Goal: Task Accomplishment & Management: Manage account settings

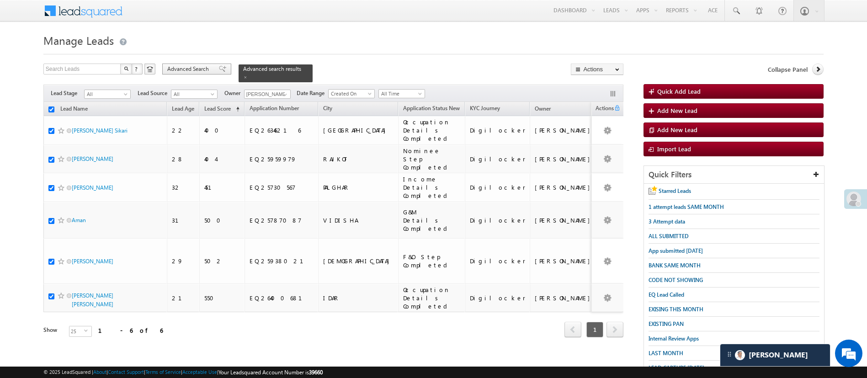
click at [192, 69] on span "Advanced Search" at bounding box center [189, 69] width 44 height 8
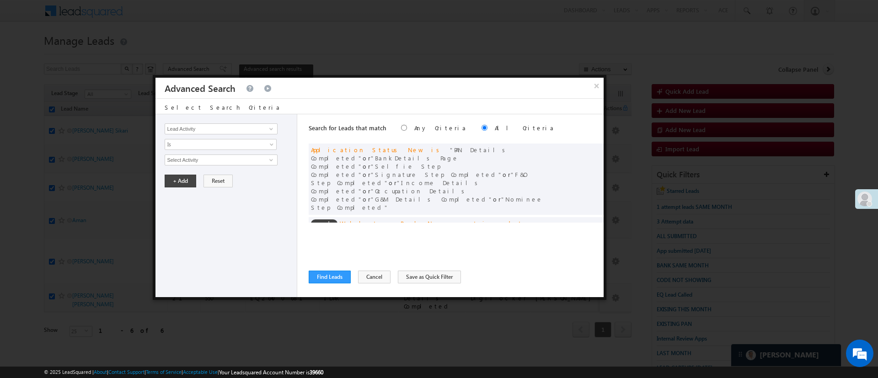
scroll to position [58, 0]
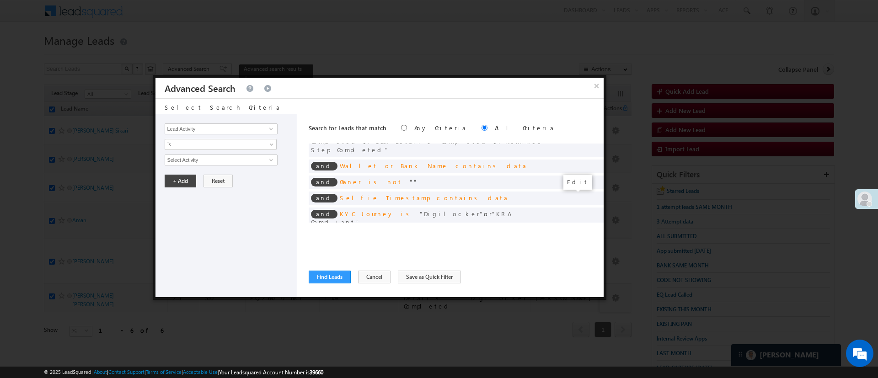
click at [579, 234] on span at bounding box center [582, 237] width 6 height 6
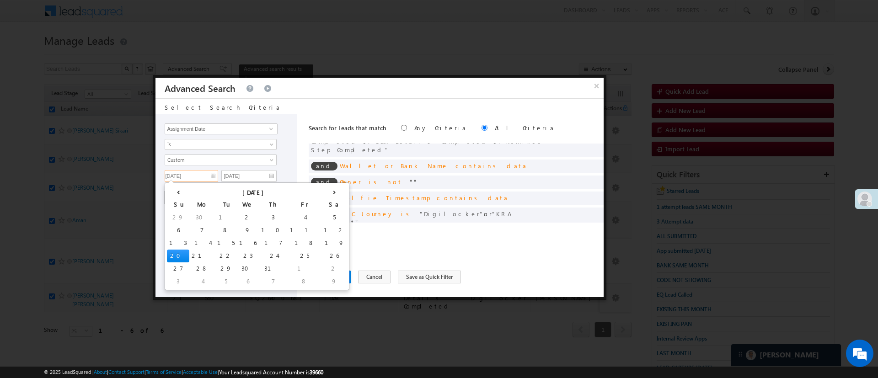
click at [201, 174] on input "[DATE]" at bounding box center [191, 176] width 53 height 12
click at [321, 192] on th "›" at bounding box center [334, 192] width 26 height 14
click at [303, 215] on td "1" at bounding box center [314, 217] width 22 height 13
type input "[DATE]"
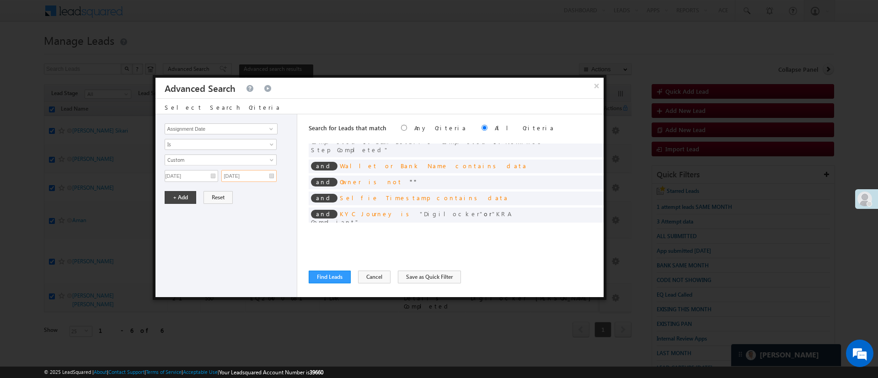
click at [252, 178] on input "[DATE]" at bounding box center [248, 176] width 55 height 12
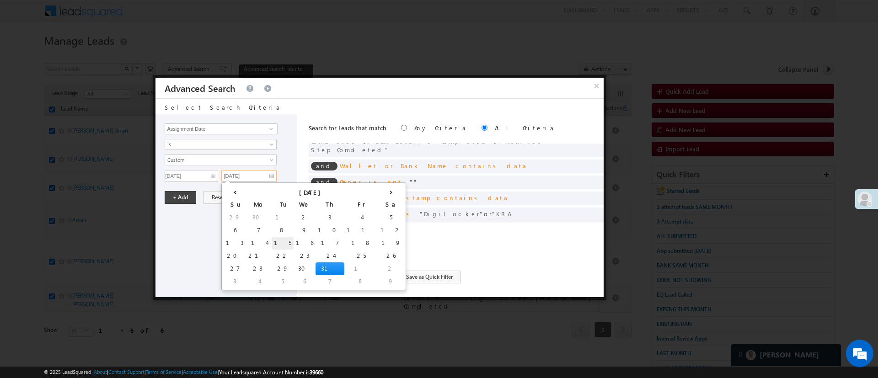
click at [272, 242] on td "15" at bounding box center [283, 243] width 22 height 13
type input "[DATE]"
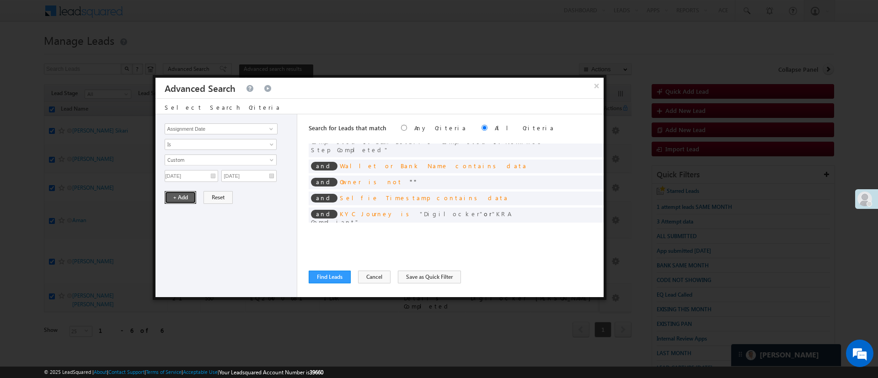
click at [186, 200] on button "+ Add" at bounding box center [181, 197] width 32 height 13
click at [269, 129] on span at bounding box center [270, 128] width 7 height 7
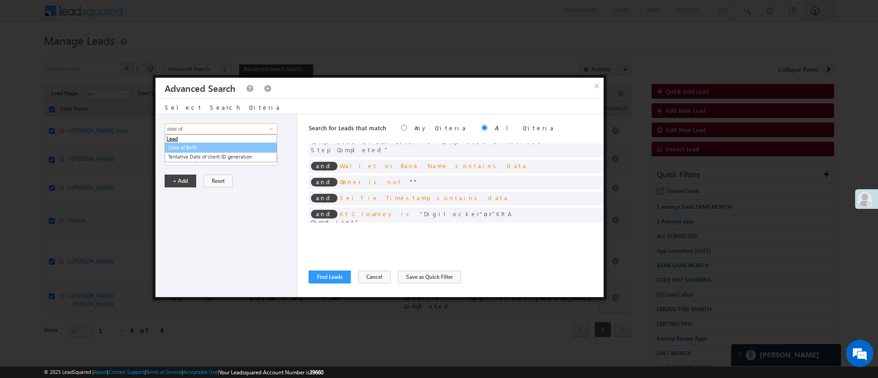
click at [235, 145] on link "Date of Birth" at bounding box center [221, 148] width 112 height 11
type input "Date of Birth"
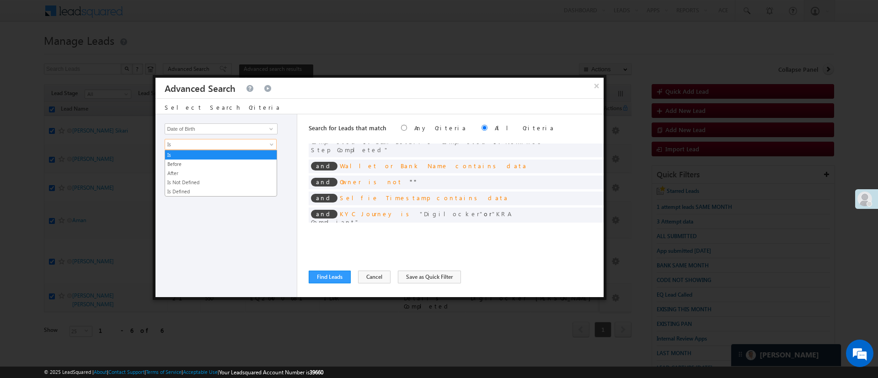
click at [235, 145] on span "Is" at bounding box center [214, 144] width 99 height 8
click at [206, 170] on link "After" at bounding box center [221, 173] width 112 height 8
click at [207, 160] on span "Today" at bounding box center [214, 160] width 99 height 8
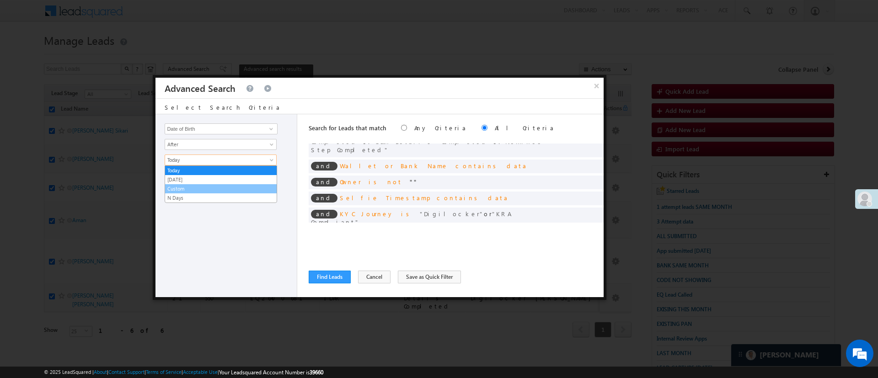
click at [215, 187] on link "Custom" at bounding box center [221, 189] width 112 height 8
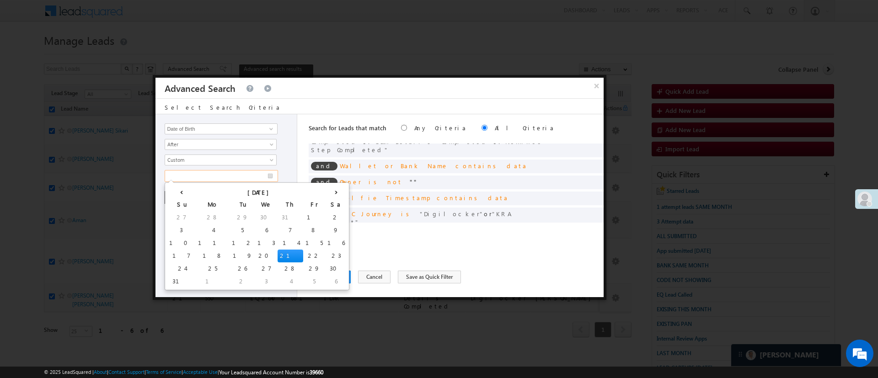
click at [216, 175] on input "text" at bounding box center [221, 176] width 113 height 12
click at [196, 189] on th "[DATE]" at bounding box center [260, 192] width 129 height 14
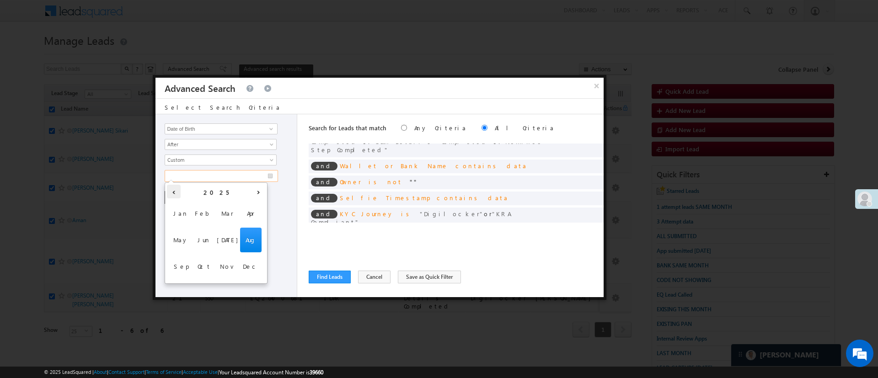
click at [173, 192] on th "‹" at bounding box center [174, 192] width 14 height 14
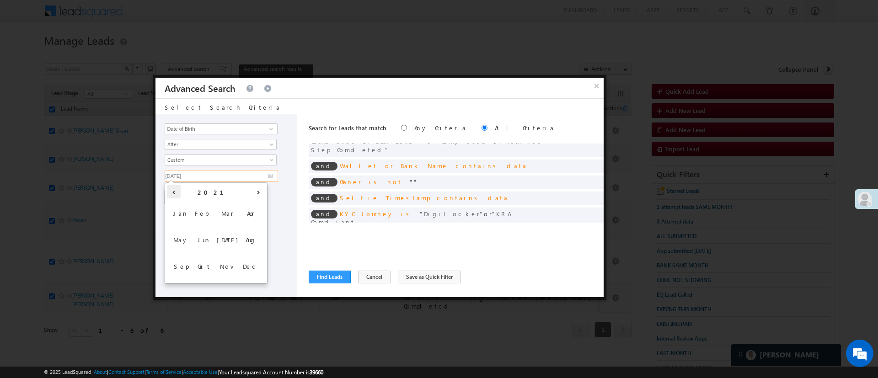
click at [173, 192] on th "‹" at bounding box center [174, 192] width 14 height 14
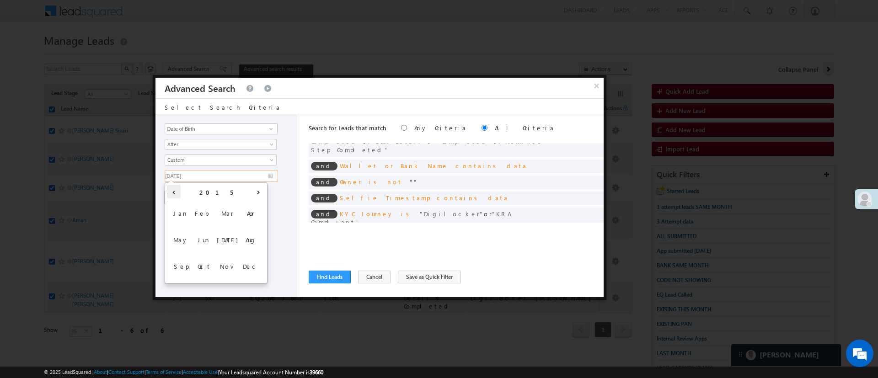
click at [173, 192] on th "‹" at bounding box center [174, 192] width 14 height 14
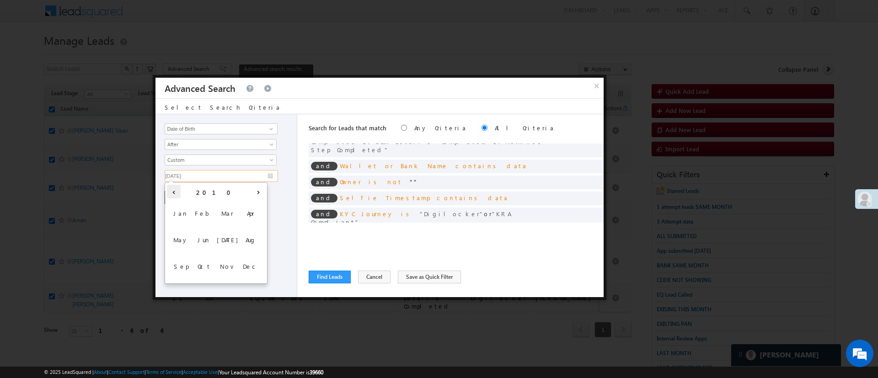
click at [173, 192] on th "‹" at bounding box center [174, 192] width 14 height 14
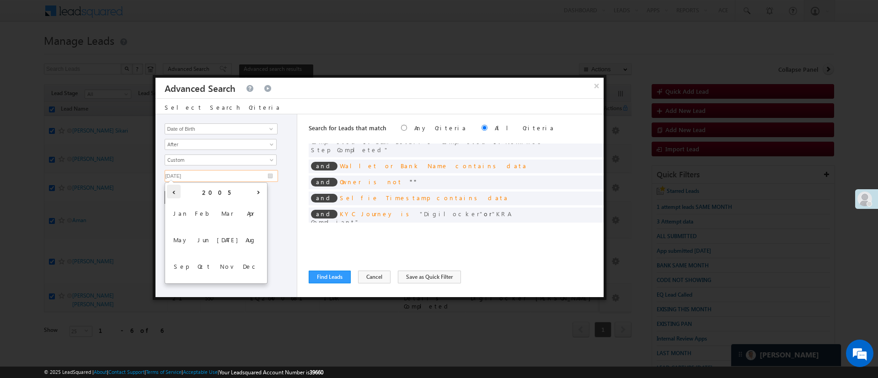
click at [173, 192] on th "‹" at bounding box center [174, 192] width 14 height 14
click at [255, 189] on th "›" at bounding box center [258, 192] width 14 height 14
click at [178, 218] on span "Jan" at bounding box center [180, 213] width 21 height 25
type input "[DATE]"
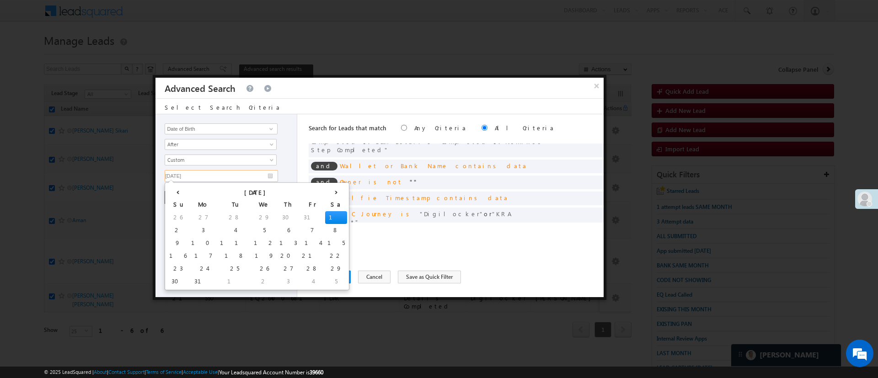
click at [325, 217] on td "1" at bounding box center [336, 217] width 22 height 13
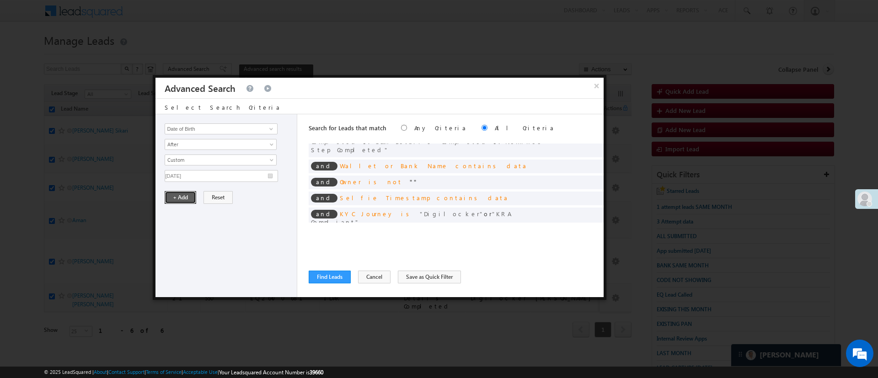
click at [186, 198] on button "+ Add" at bounding box center [181, 197] width 32 height 13
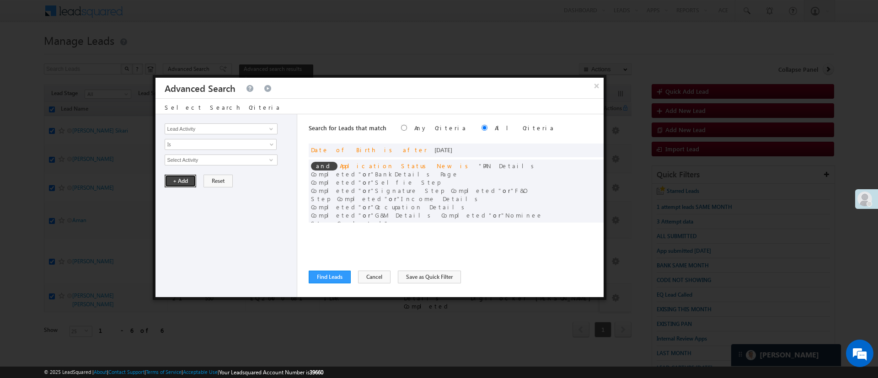
scroll to position [69, 0]
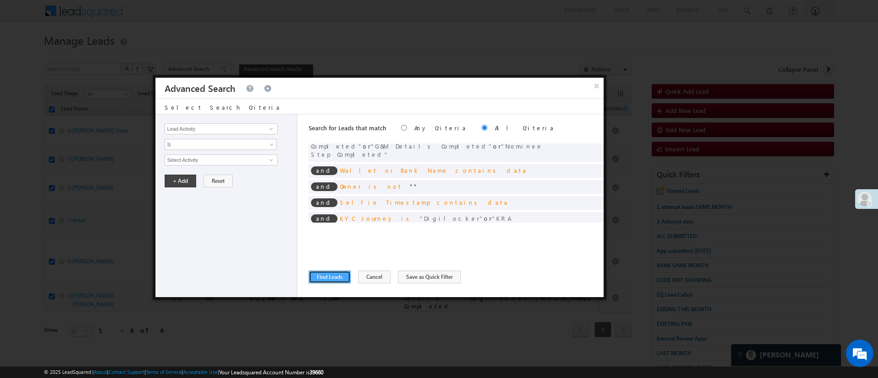
click at [338, 272] on button "Find Leads" at bounding box center [330, 277] width 42 height 13
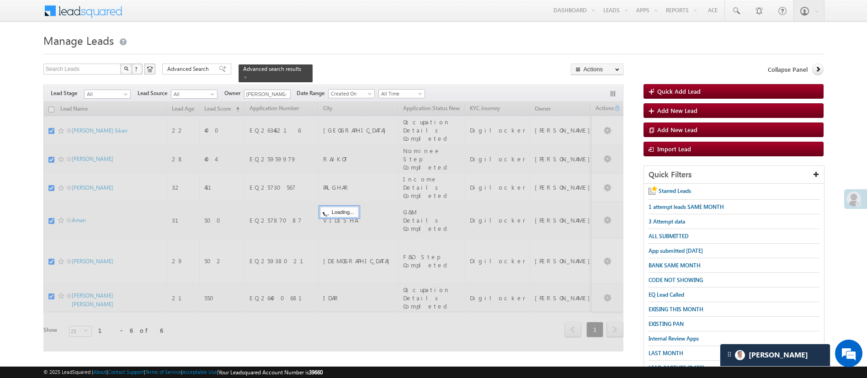
checkbox input "false"
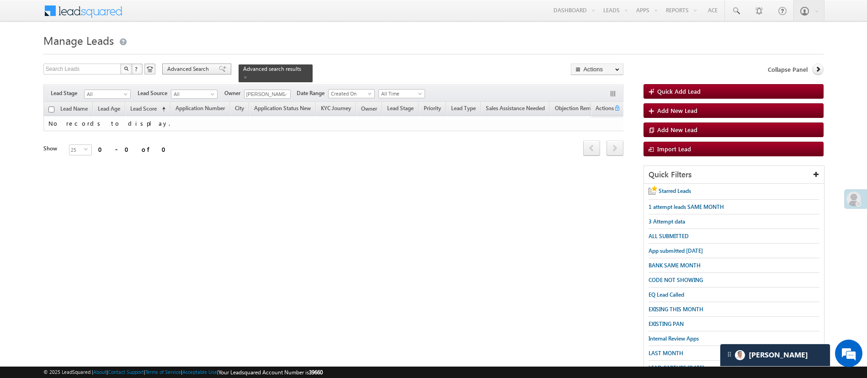
click at [199, 68] on span "Advanced Search" at bounding box center [189, 69] width 44 height 8
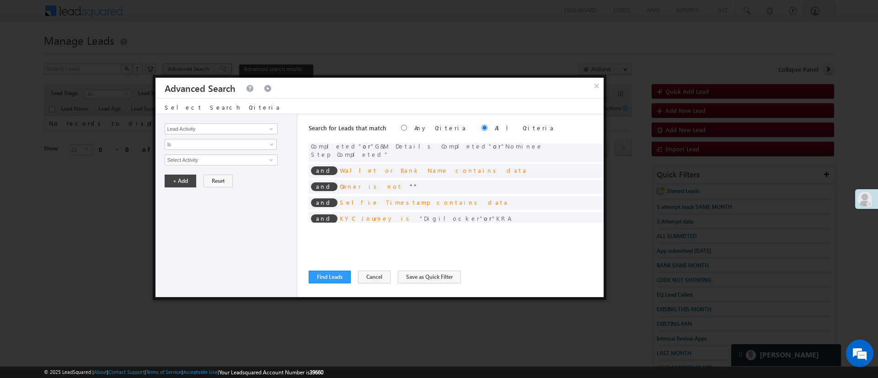
scroll to position [0, 0]
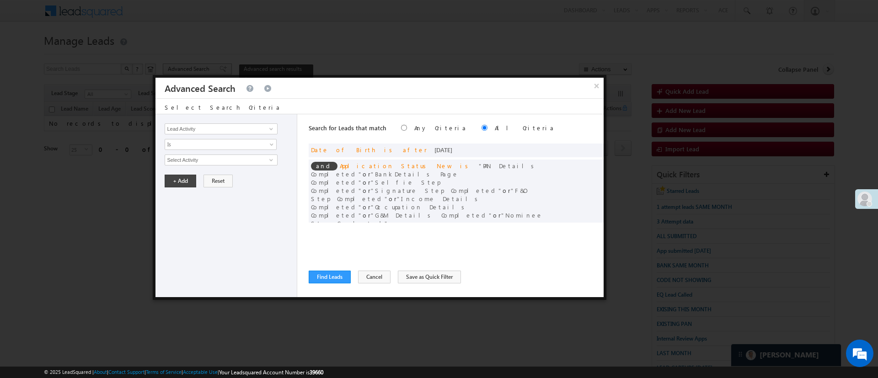
click at [207, 69] on div at bounding box center [439, 189] width 878 height 378
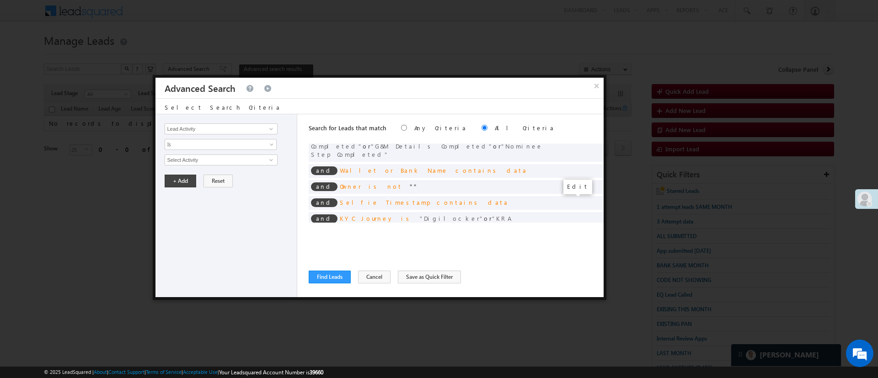
click at [579, 239] on span at bounding box center [582, 242] width 6 height 6
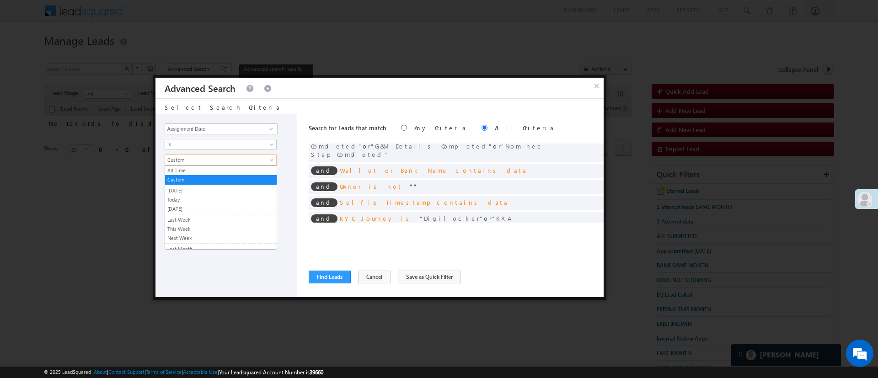
click at [238, 161] on span "Custom" at bounding box center [214, 160] width 99 height 8
click at [234, 189] on link "Last Month" at bounding box center [221, 188] width 112 height 8
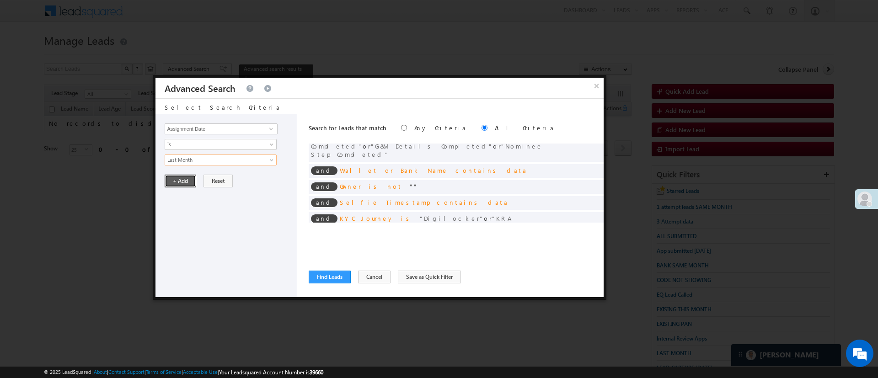
click at [187, 180] on button "+ Add" at bounding box center [181, 181] width 32 height 13
click at [330, 277] on button "Find Leads" at bounding box center [330, 277] width 42 height 13
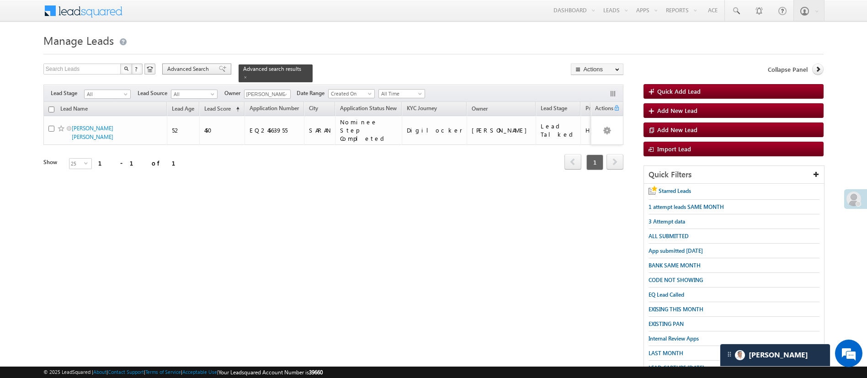
click at [193, 69] on span "Advanced Search" at bounding box center [189, 69] width 44 height 8
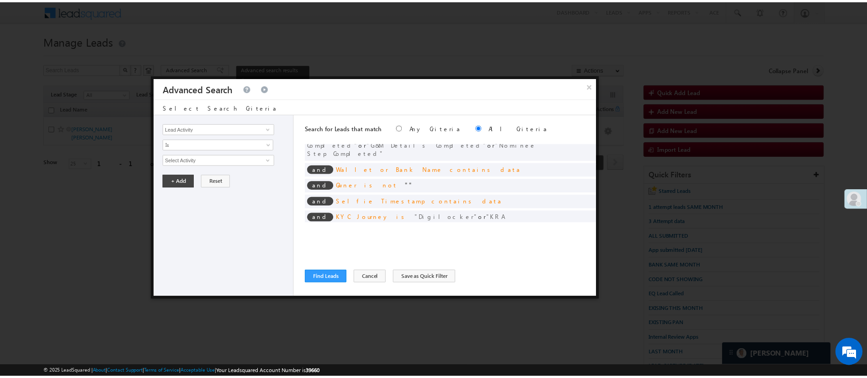
scroll to position [74, 0]
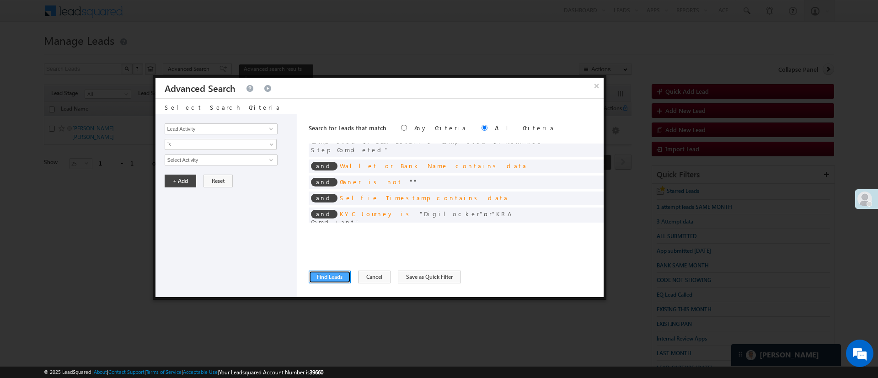
click at [338, 277] on button "Find Leads" at bounding box center [330, 277] width 42 height 13
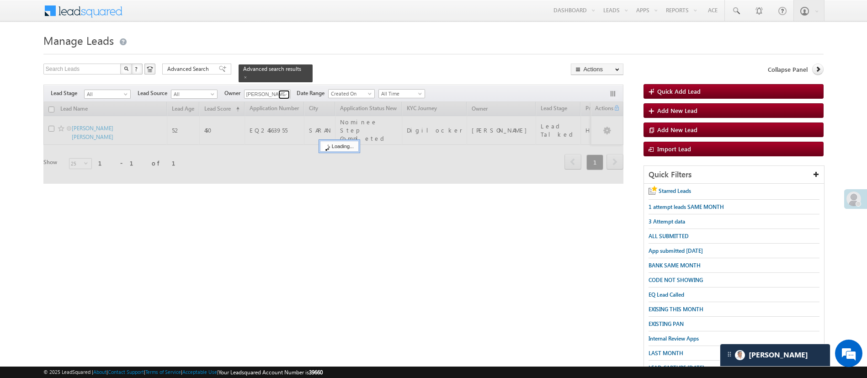
click at [285, 91] on span at bounding box center [285, 94] width 7 height 7
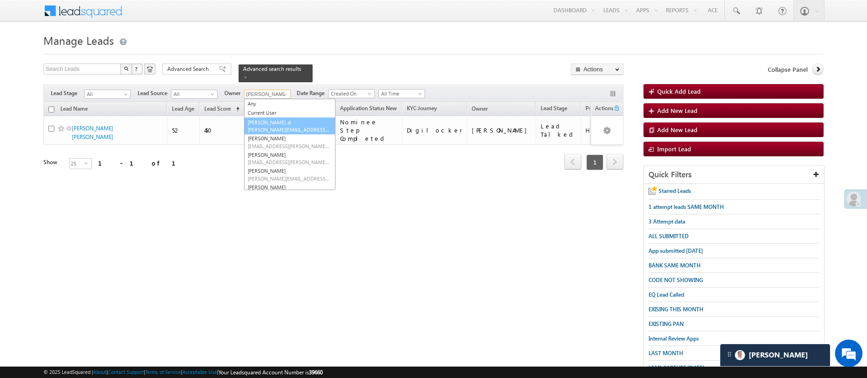
click at [300, 118] on link "[PERSON_NAME] .d [PERSON_NAME][EMAIL_ADDRESS][DOMAIN_NAME]" at bounding box center [289, 126] width 91 height 17
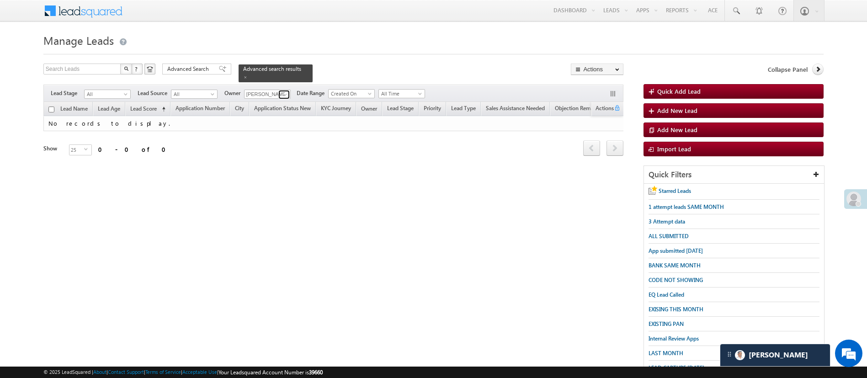
click at [283, 91] on span at bounding box center [285, 94] width 7 height 7
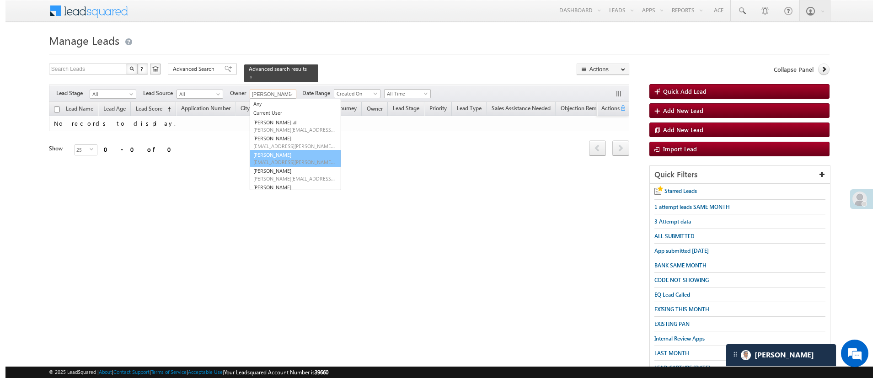
scroll to position [79, 0]
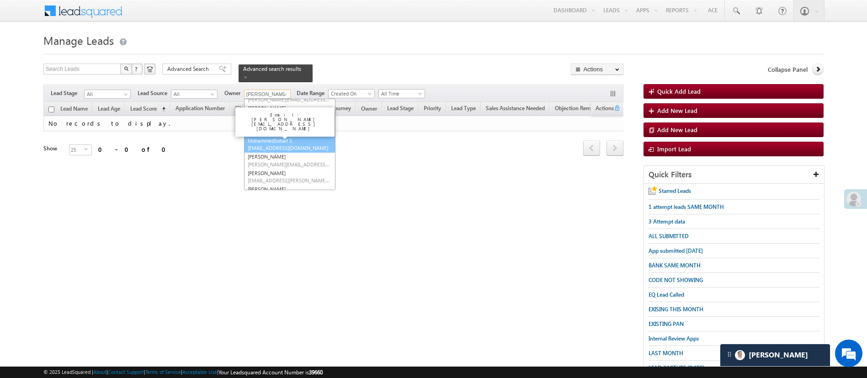
click at [296, 144] on span "[EMAIL_ADDRESS][DOMAIN_NAME]" at bounding box center [289, 147] width 82 height 7
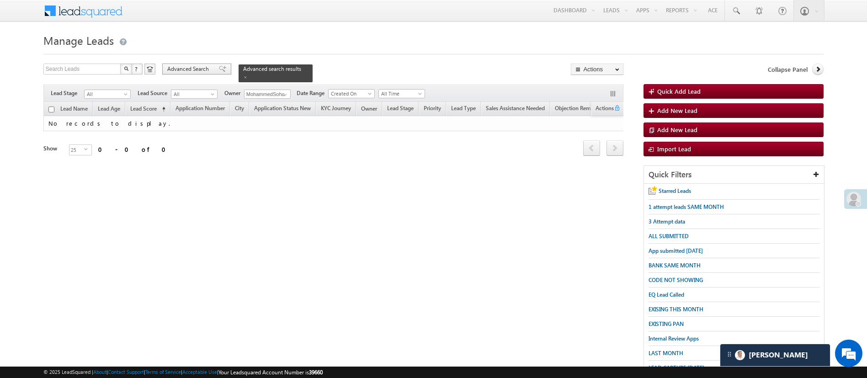
click at [201, 70] on span "Advanced Search" at bounding box center [189, 69] width 44 height 8
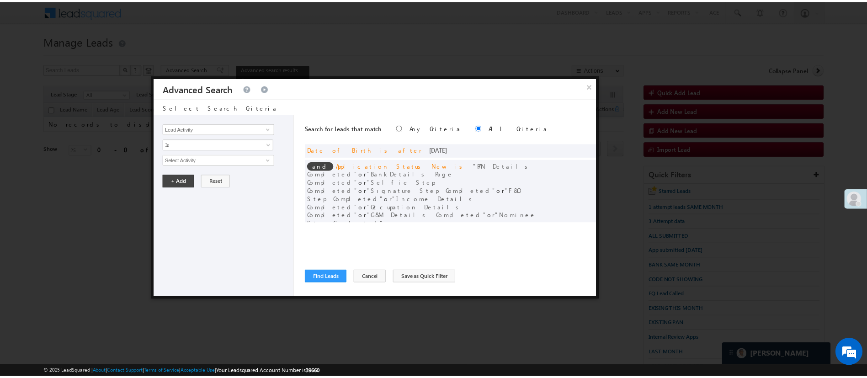
scroll to position [69, 0]
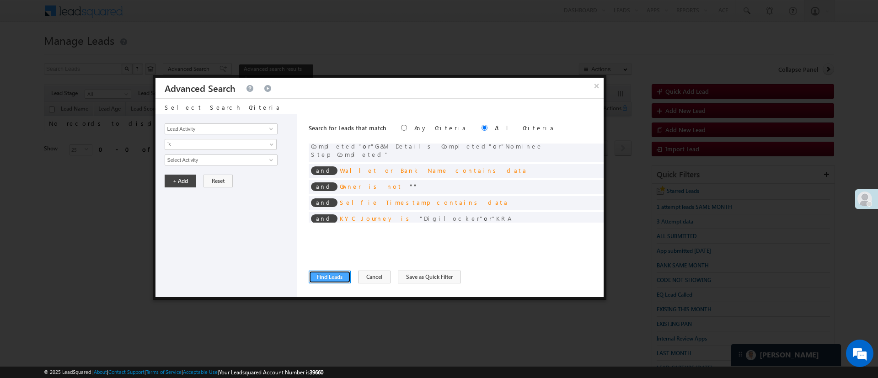
click at [328, 274] on button "Find Leads" at bounding box center [330, 277] width 42 height 13
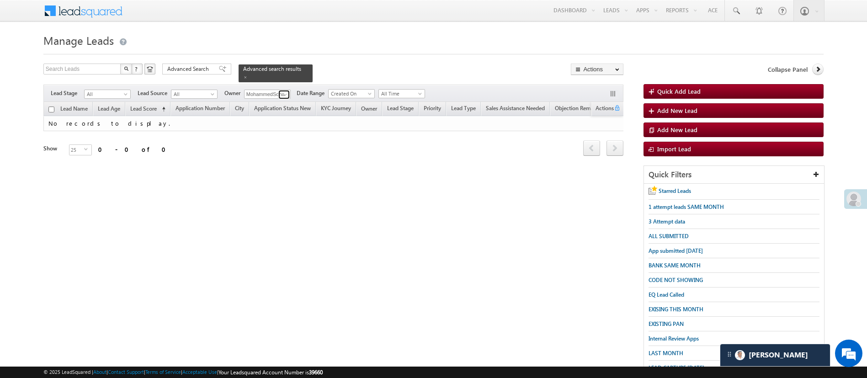
click at [280, 90] on link at bounding box center [283, 94] width 11 height 9
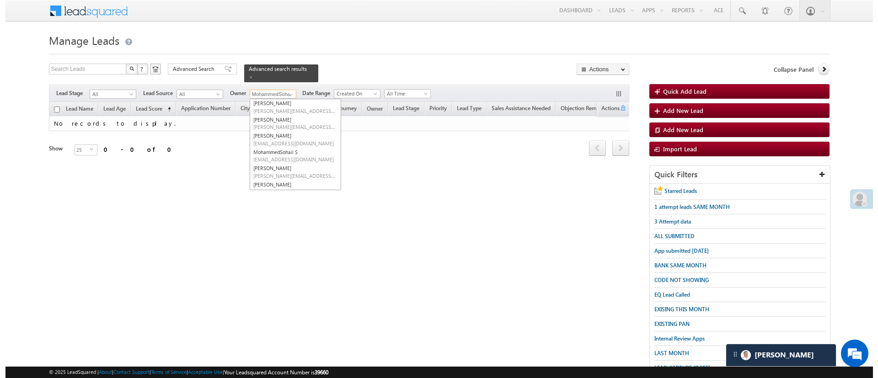
scroll to position [0, 0]
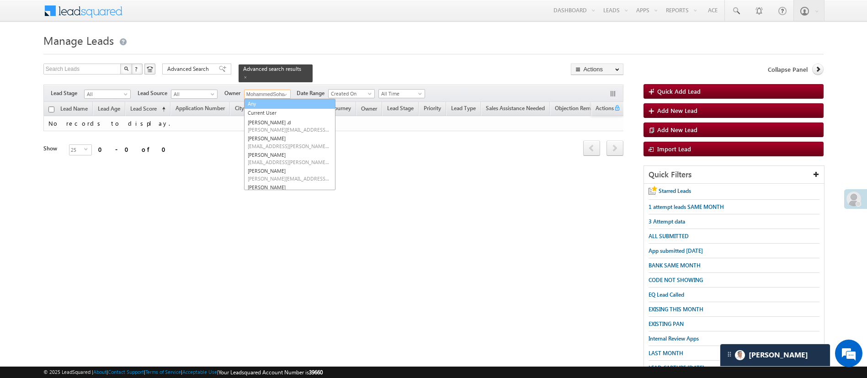
drag, startPoint x: 304, startPoint y: 102, endPoint x: 301, endPoint y: 96, distance: 6.5
click at [301, 99] on ul "Any Current User [PERSON_NAME] .d [PERSON_NAME][EMAIL_ADDRESS][DOMAIN_NAME] [PE…" at bounding box center [289, 144] width 91 height 91
click at [301, 99] on link "Any" at bounding box center [289, 104] width 91 height 11
type input "Any"
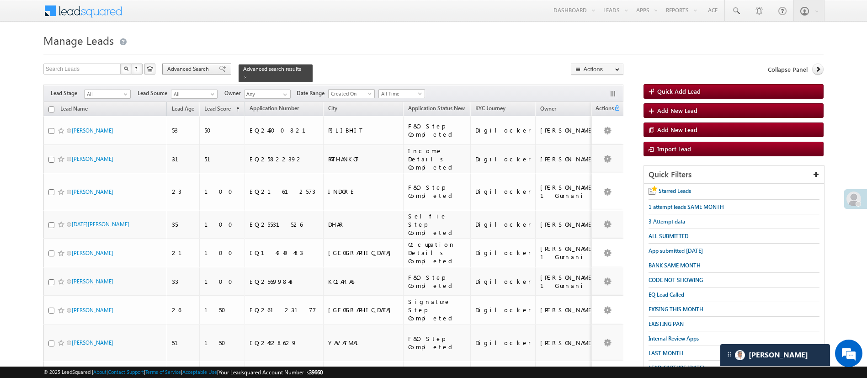
click at [196, 69] on span "Advanced Search" at bounding box center [189, 69] width 44 height 8
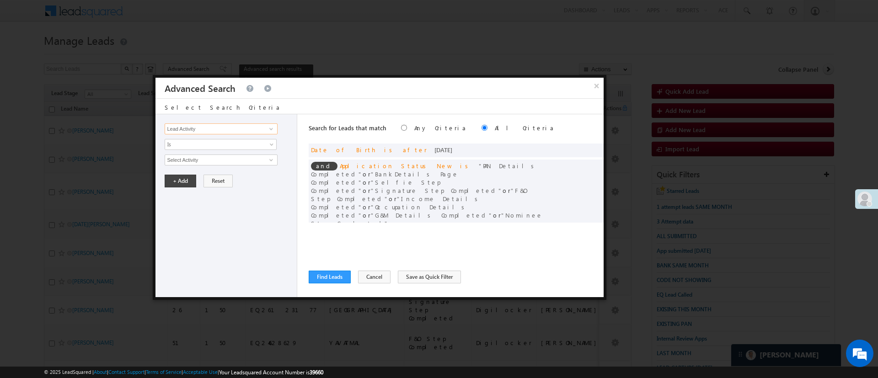
click at [253, 129] on input "Lead Activity" at bounding box center [221, 128] width 112 height 11
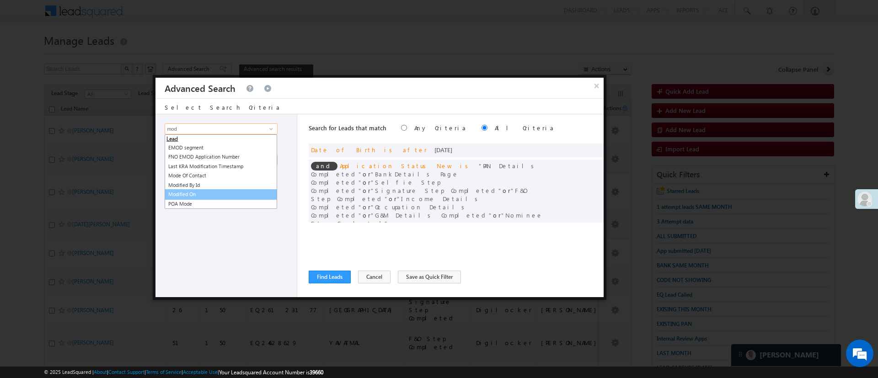
click at [237, 190] on link "Modified On" at bounding box center [221, 194] width 112 height 11
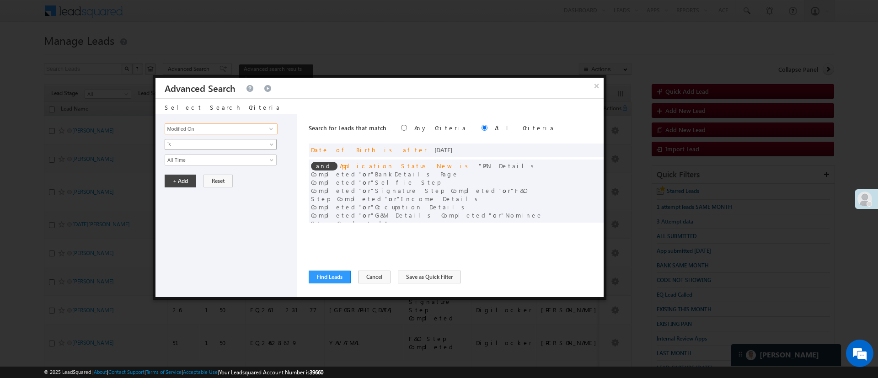
type input "Modified On"
click at [232, 143] on span "Is" at bounding box center [214, 144] width 99 height 8
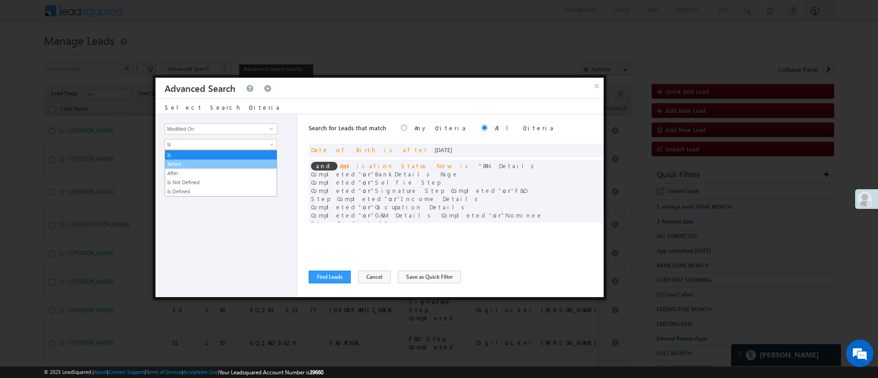
click at [217, 160] on link "Before" at bounding box center [221, 164] width 112 height 8
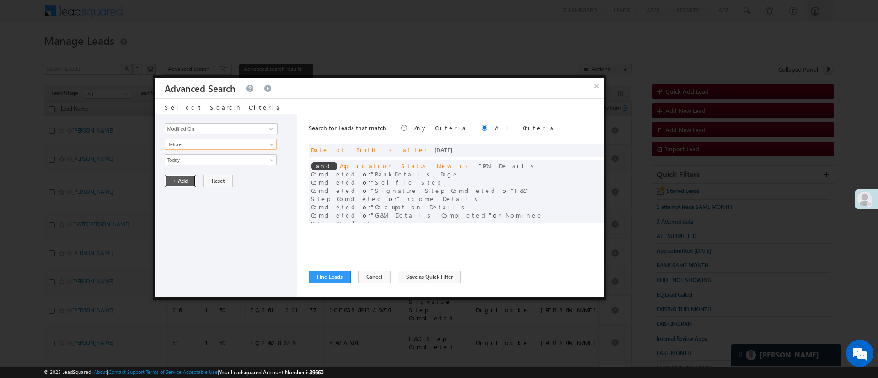
click at [187, 176] on button "+ Add" at bounding box center [181, 181] width 32 height 13
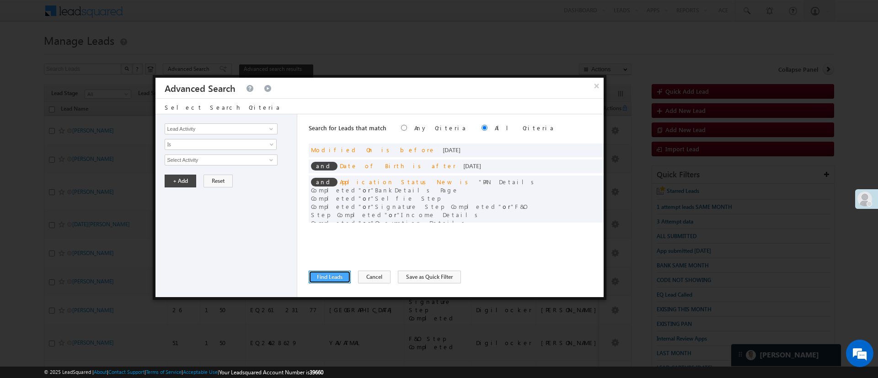
click at [321, 273] on button "Find Leads" at bounding box center [330, 277] width 42 height 13
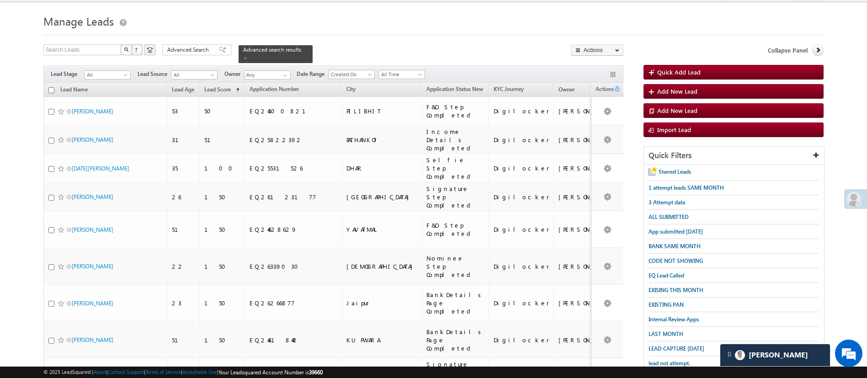
scroll to position [13, 0]
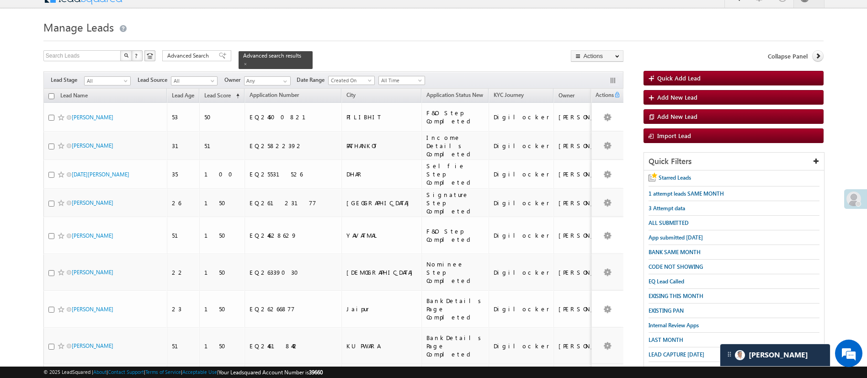
click at [48, 93] on input "checkbox" at bounding box center [51, 96] width 6 height 6
checkbox input "true"
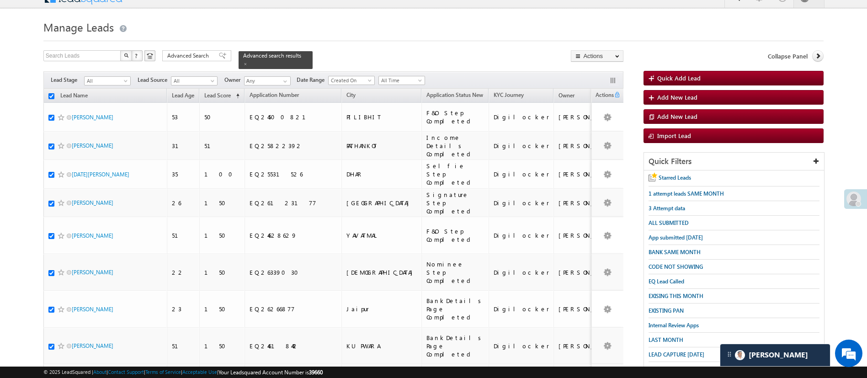
checkbox input "true"
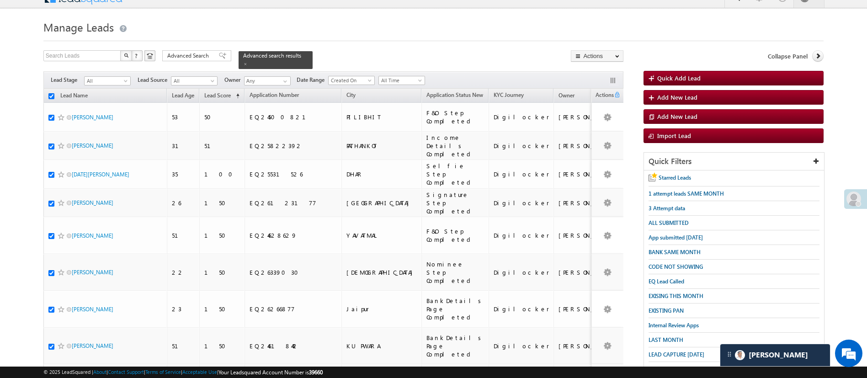
checkbox input "true"
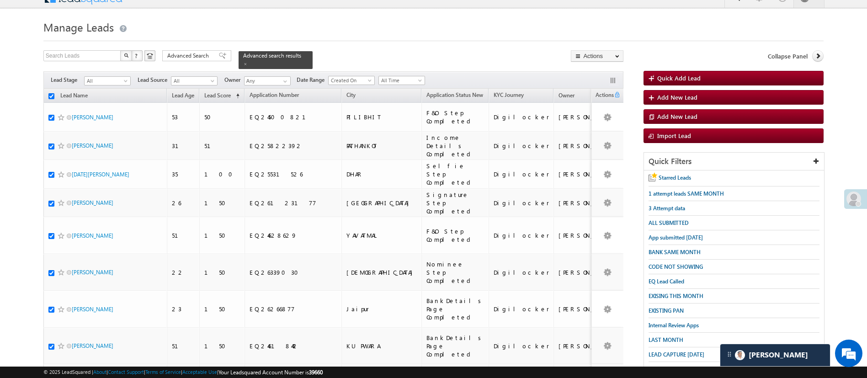
checkbox input "true"
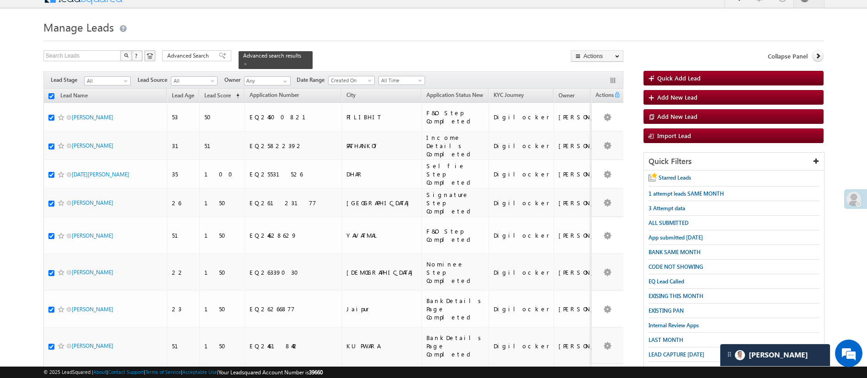
checkbox input "true"
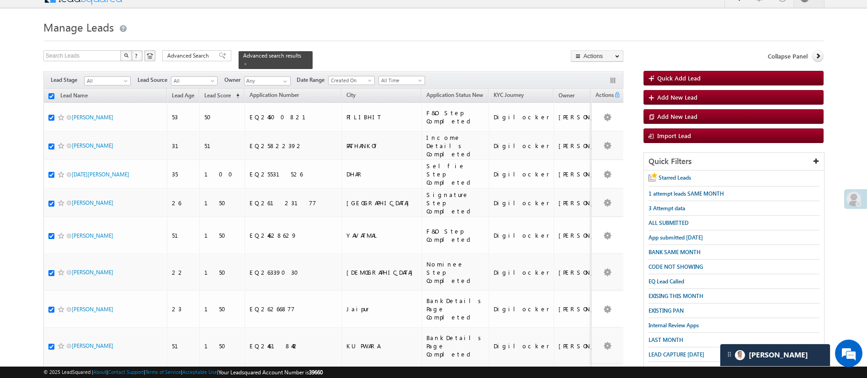
checkbox input "true"
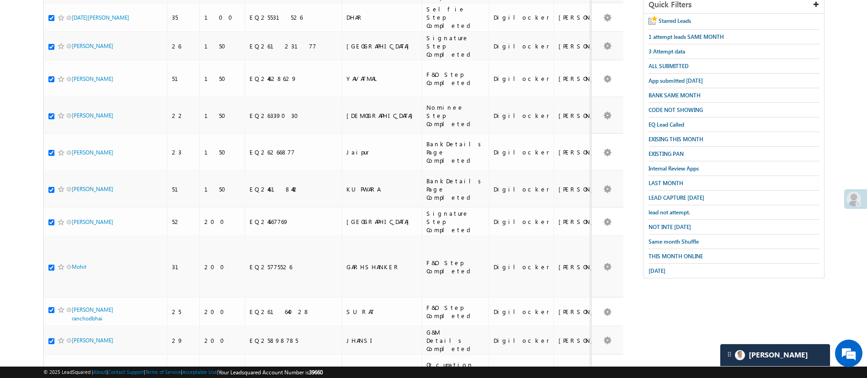
scroll to position [584, 0]
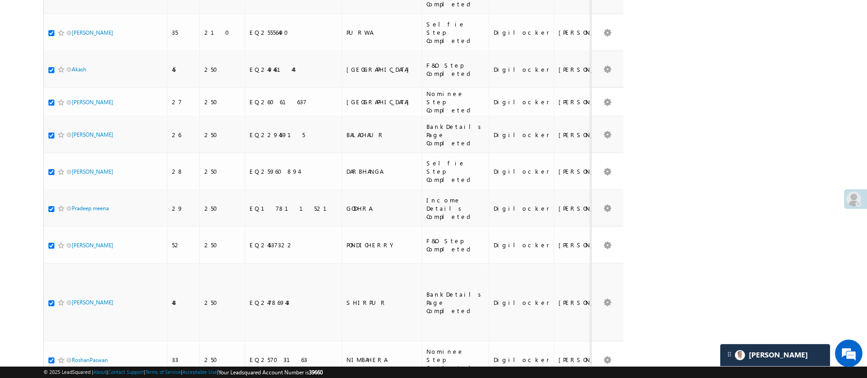
click at [75, 340] on li "50" at bounding box center [75, 341] width 22 height 9
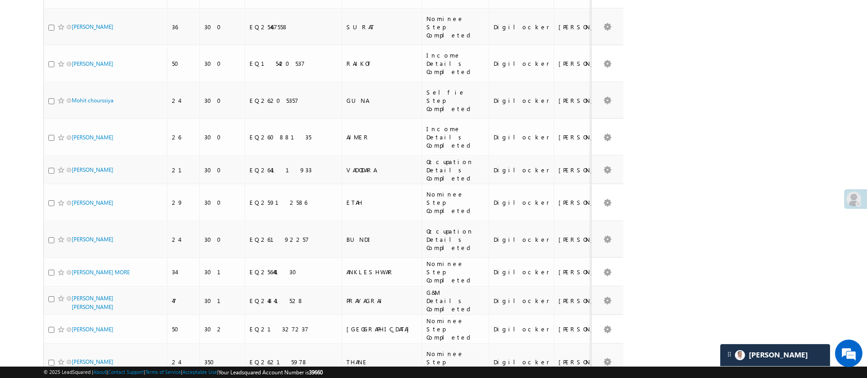
scroll to position [0, 0]
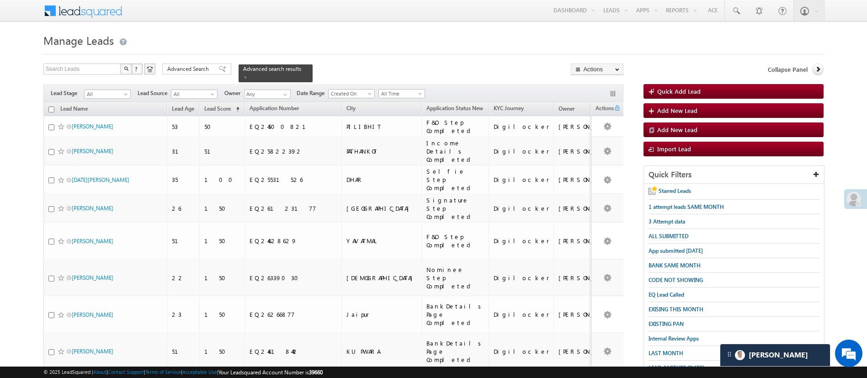
click at [50, 107] on input "checkbox" at bounding box center [51, 110] width 6 height 6
checkbox input "true"
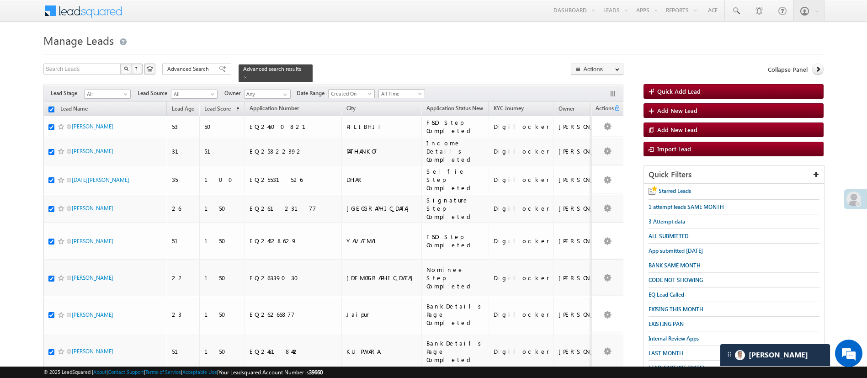
checkbox input "true"
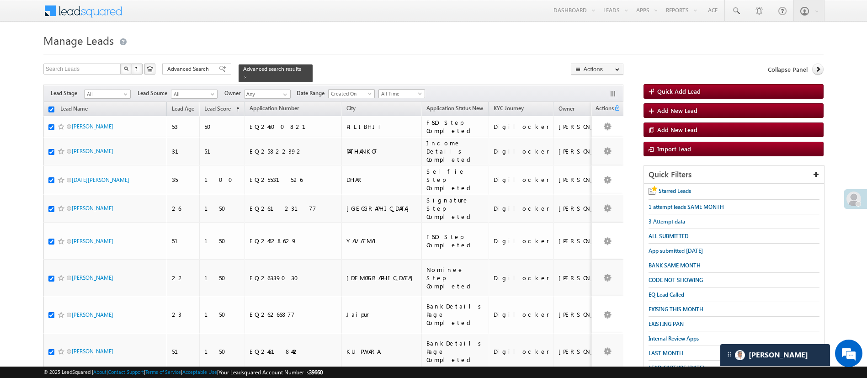
checkbox input "true"
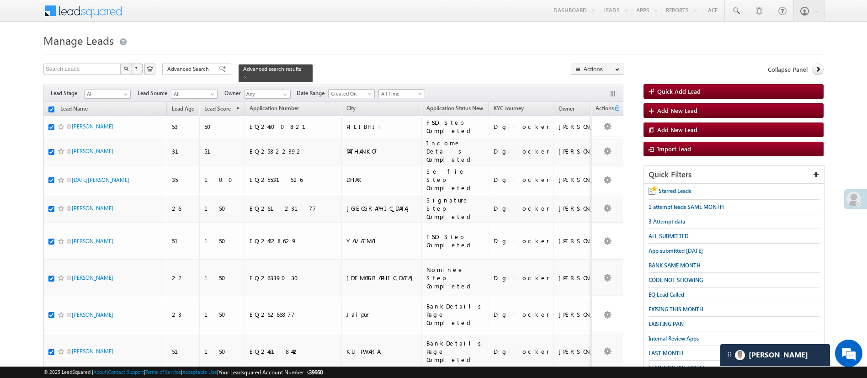
checkbox input "true"
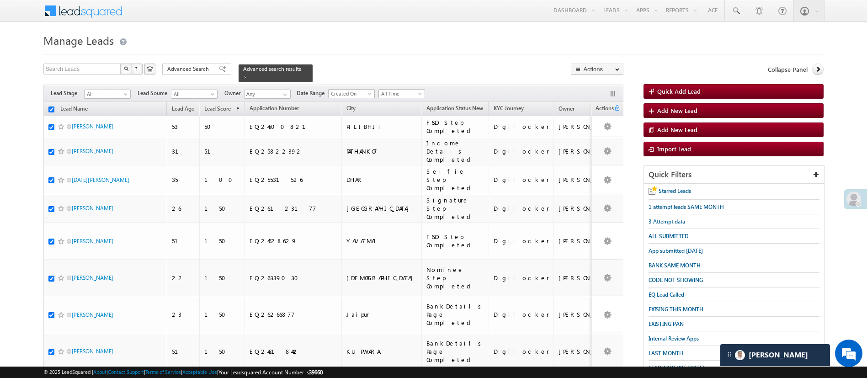
checkbox input "true"
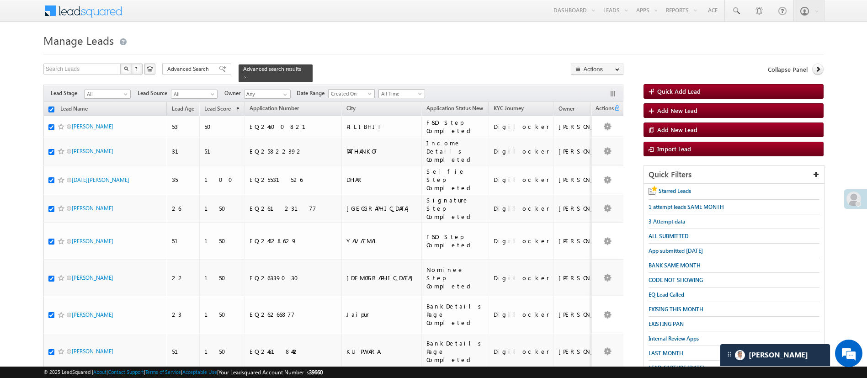
checkbox input "true"
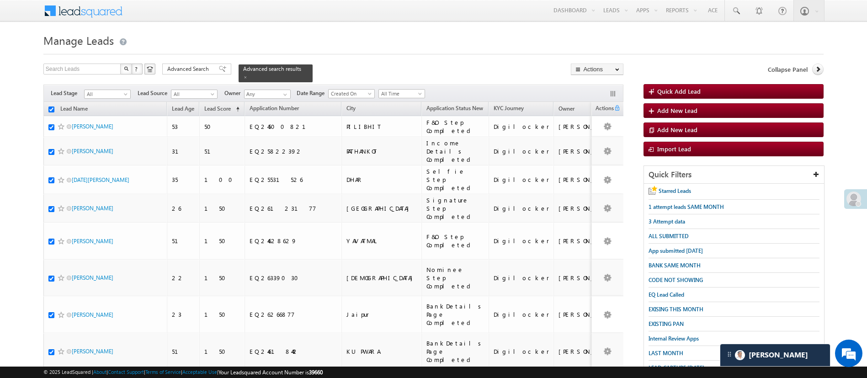
checkbox input "true"
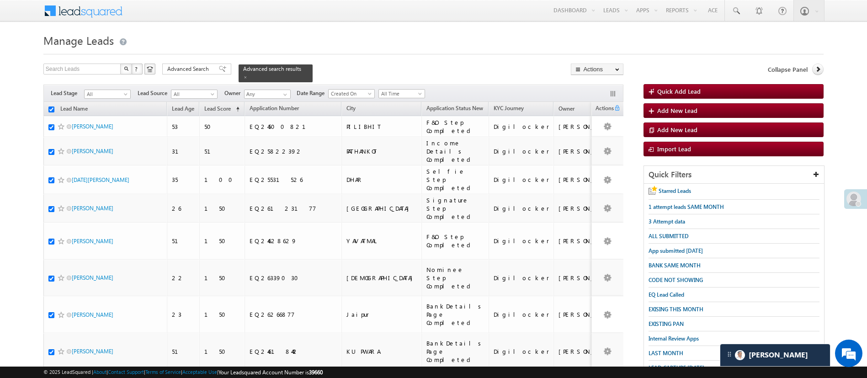
checkbox input "true"
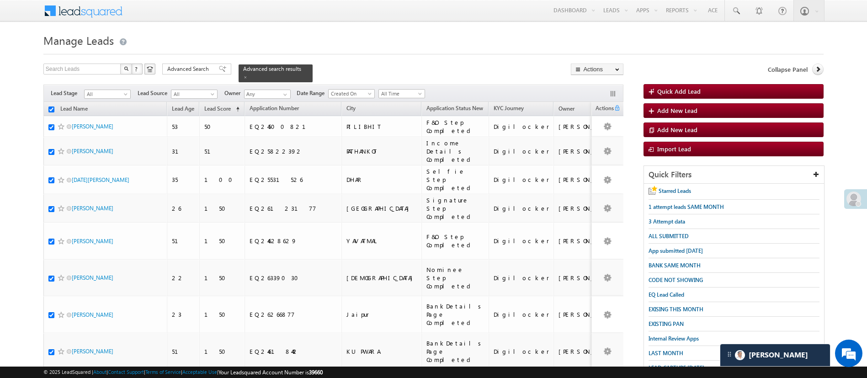
checkbox input "true"
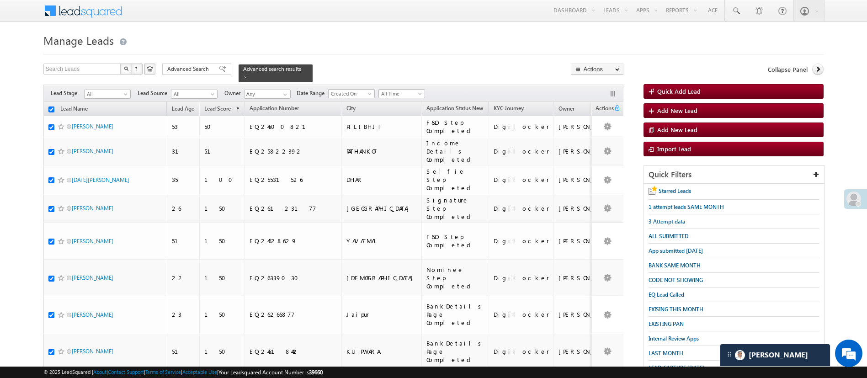
checkbox input "true"
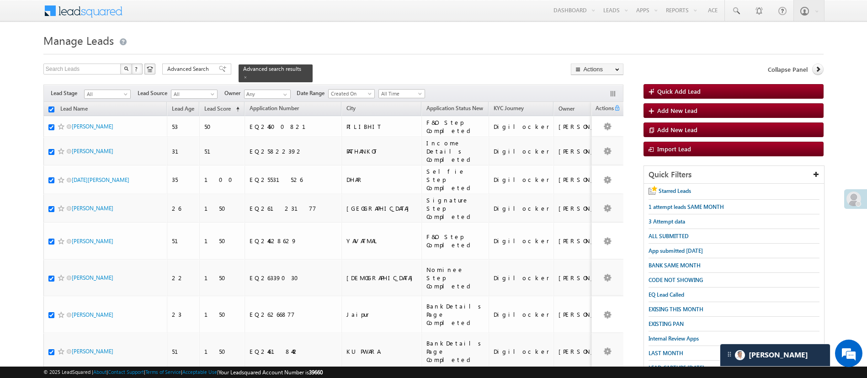
checkbox input "true"
click at [593, 137] on link "Change Owner" at bounding box center [598, 137] width 52 height 11
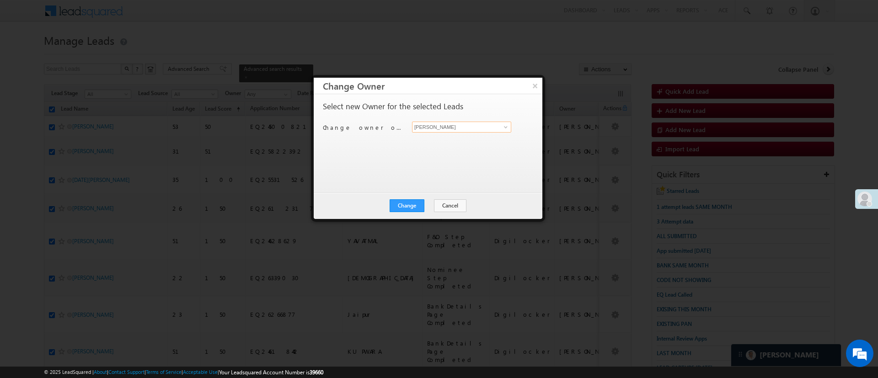
click at [495, 125] on input "[PERSON_NAME]" at bounding box center [461, 127] width 99 height 11
click at [481, 136] on link "[PERSON_NAME] [PERSON_NAME][EMAIL_ADDRESS][DOMAIN_NAME]" at bounding box center [461, 141] width 99 height 17
type input "[PERSON_NAME]"
click at [412, 208] on button "Change" at bounding box center [407, 205] width 35 height 13
click at [425, 204] on button "Close" at bounding box center [429, 205] width 29 height 13
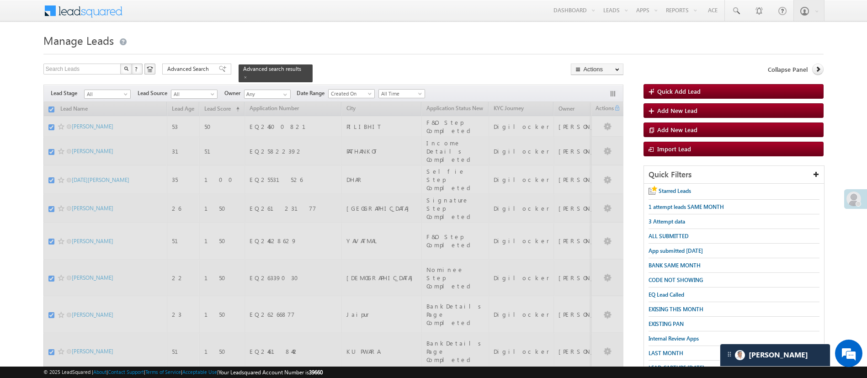
checkbox input "false"
